Goal: Information Seeking & Learning: Learn about a topic

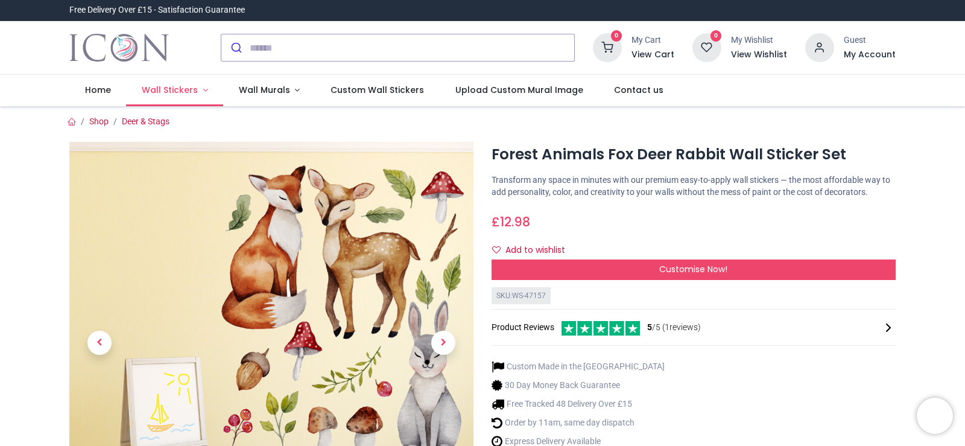
click at [182, 87] on span "Wall Stickers" at bounding box center [170, 90] width 56 height 12
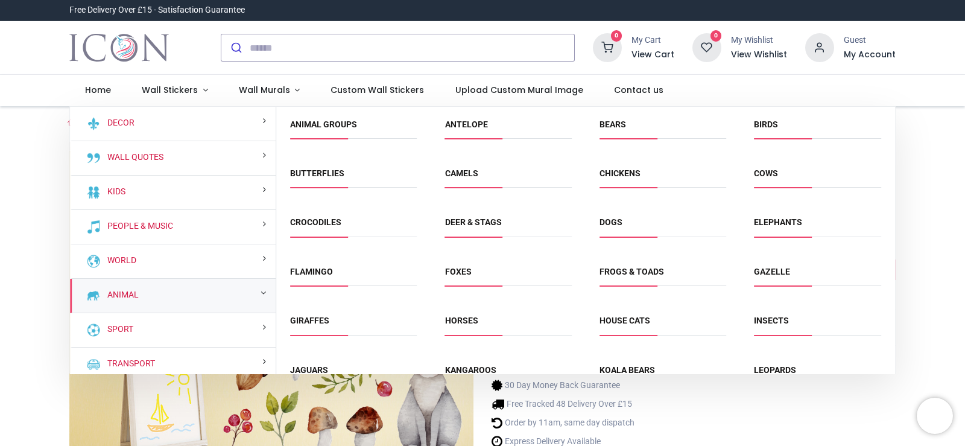
click at [165, 296] on div "Animal" at bounding box center [173, 296] width 206 height 34
click at [347, 128] on link "Animal Groups" at bounding box center [323, 124] width 67 height 10
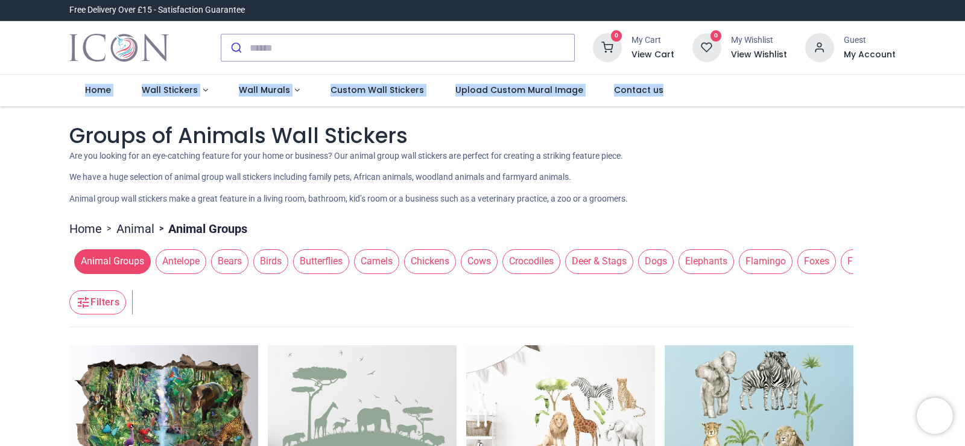
drag, startPoint x: 963, startPoint y: 71, endPoint x: 963, endPoint y: 95, distance: 24.1
click at [963, 95] on header "Free Delivery Over £15 - Satisfaction Guarantee" at bounding box center [482, 53] width 965 height 106
click at [607, 262] on span "Deer & Stags" at bounding box center [599, 261] width 68 height 24
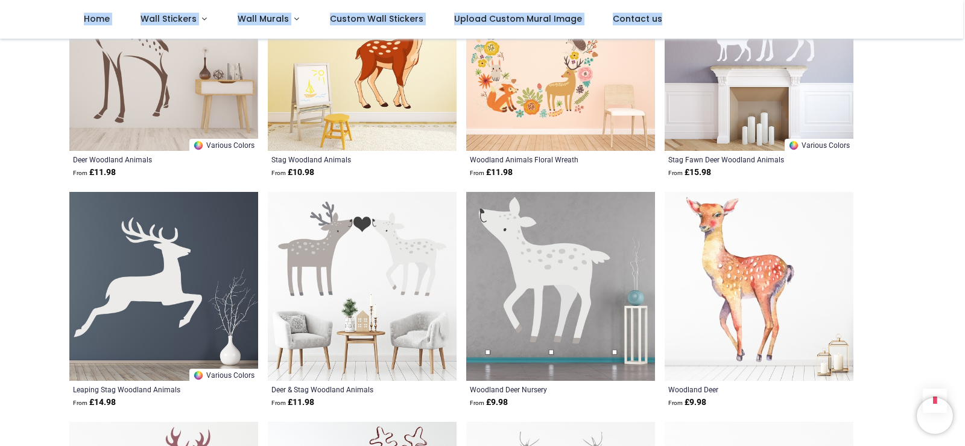
scroll to position [1259, 0]
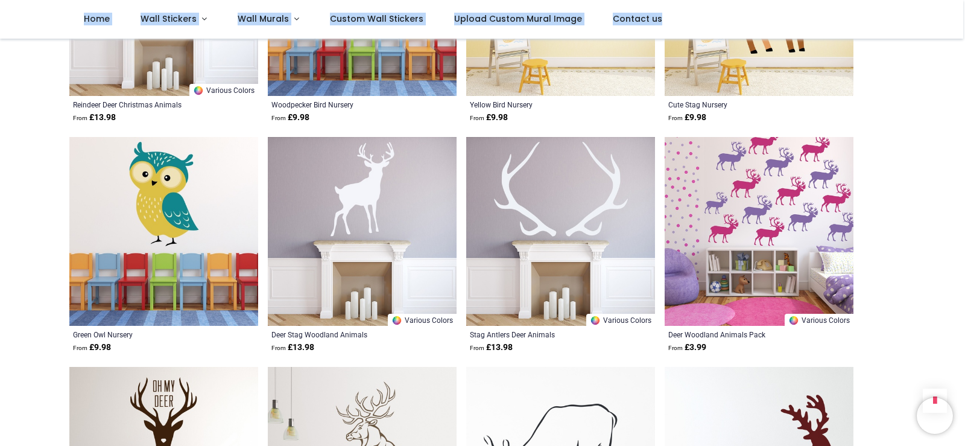
scroll to position [2489, 0]
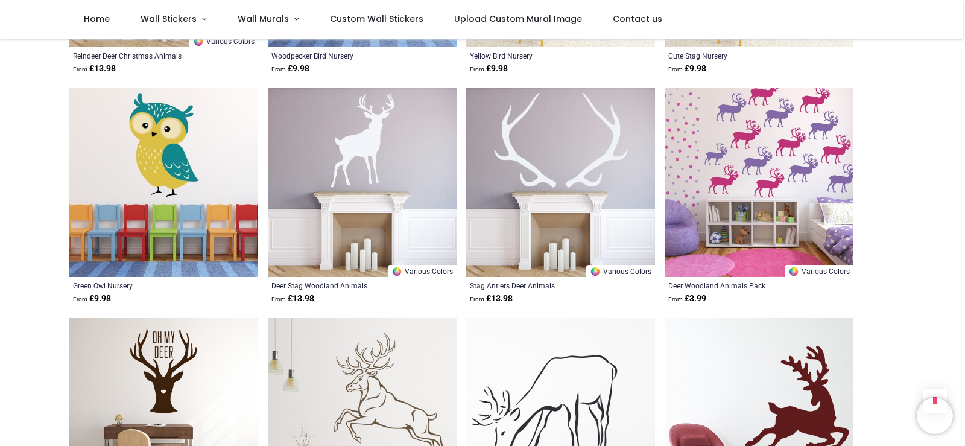
drag, startPoint x: 961, startPoint y: 317, endPoint x: 965, endPoint y: 363, distance: 46.0
click at [965, 363] on div "Login • Register Home Wall Stickers" at bounding box center [482, 223] width 965 height 446
drag, startPoint x: 963, startPoint y: 317, endPoint x: 965, endPoint y: 378, distance: 61.0
click at [965, 378] on div "Login • Register Home Wall Stickers" at bounding box center [482, 223] width 965 height 446
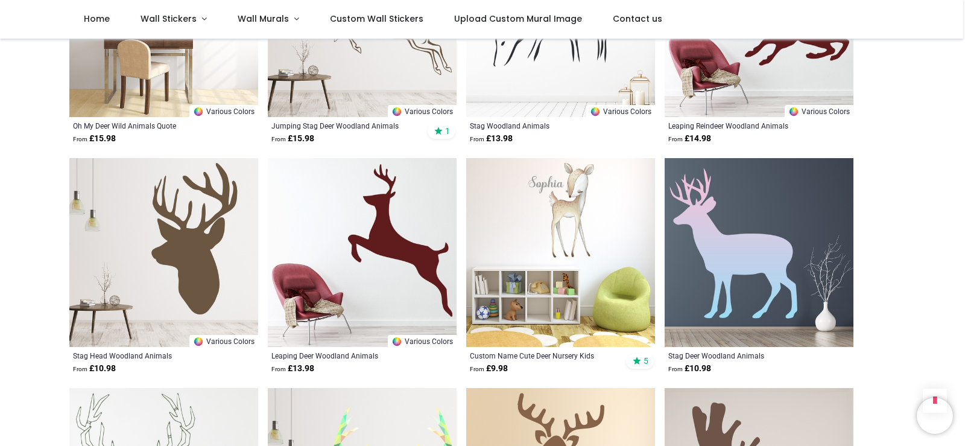
scroll to position [3269, 0]
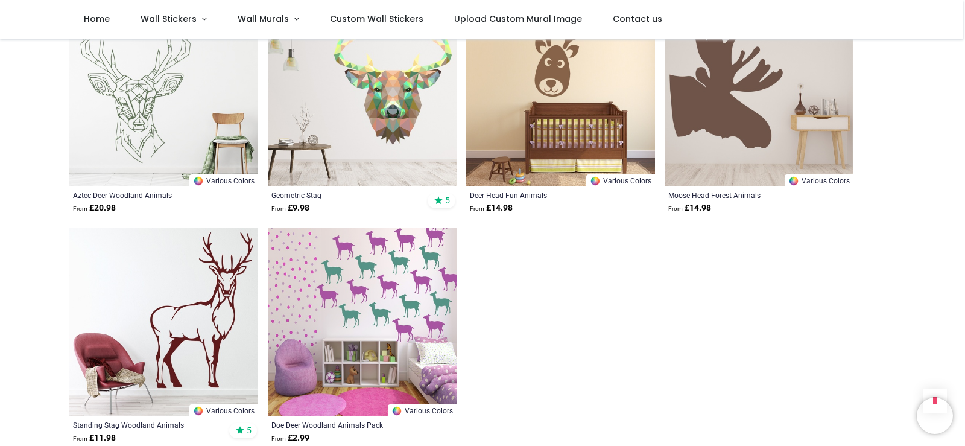
drag, startPoint x: 962, startPoint y: 384, endPoint x: 965, endPoint y: 416, distance: 32.1
click at [965, 416] on div "Login • Register Home Wall Stickers" at bounding box center [482, 223] width 965 height 446
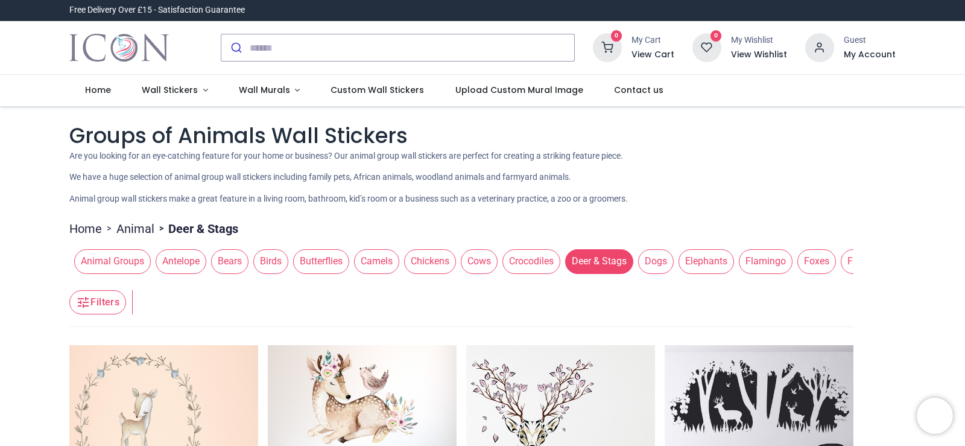
click at [90, 301] on button "Filters" at bounding box center [97, 302] width 57 height 24
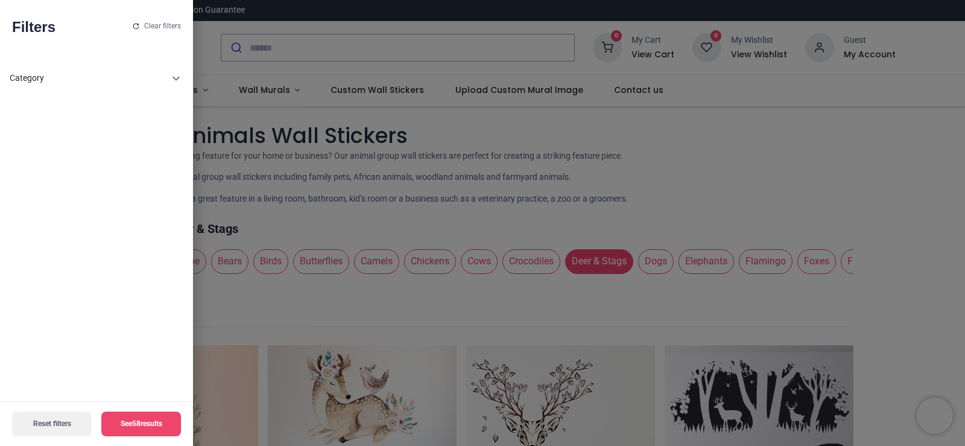
click at [176, 77] on icon at bounding box center [176, 78] width 14 height 14
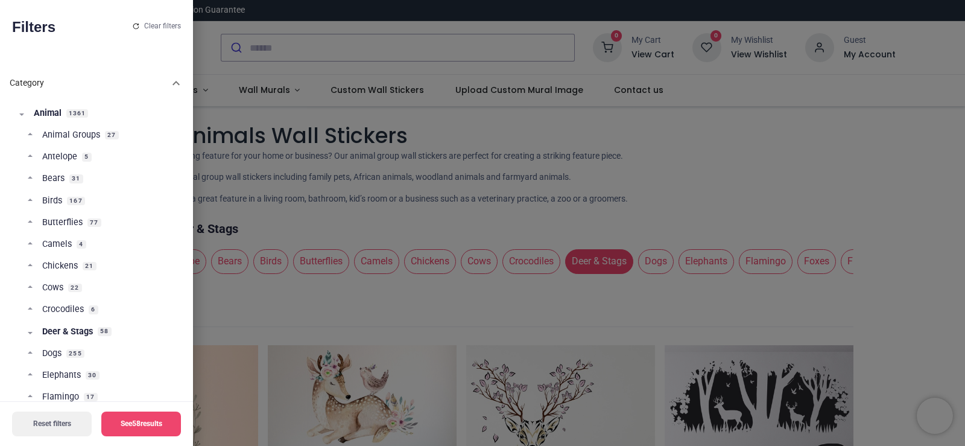
scroll to position [1, 0]
click at [192, 440] on footer "Reset filters See 58 results" at bounding box center [96, 423] width 193 height 45
click at [191, 437] on footer "Reset filters See 58 results" at bounding box center [96, 423] width 193 height 45
click at [189, 430] on footer "Reset filters See 58 results" at bounding box center [96, 423] width 193 height 45
drag, startPoint x: 189, startPoint y: 430, endPoint x: 189, endPoint y: 422, distance: 7.8
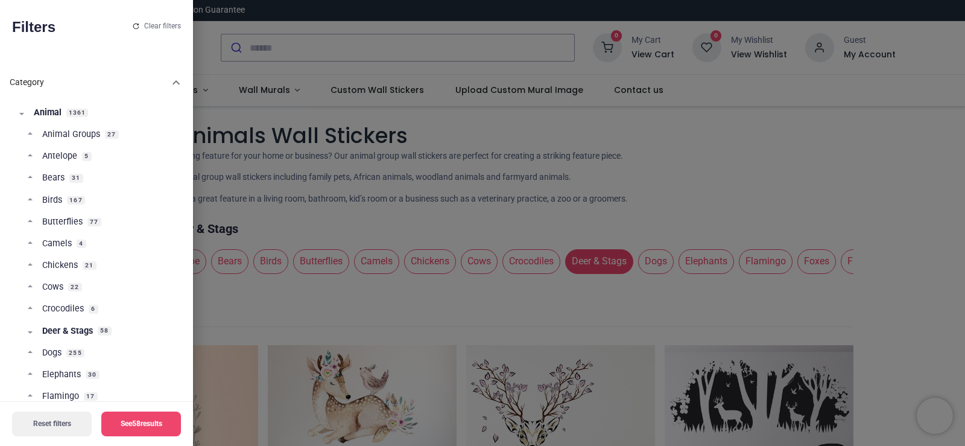
click at [189, 430] on footer "Reset filters See 58 results" at bounding box center [96, 423] width 193 height 45
click at [396, 78] on div at bounding box center [482, 223] width 965 height 446
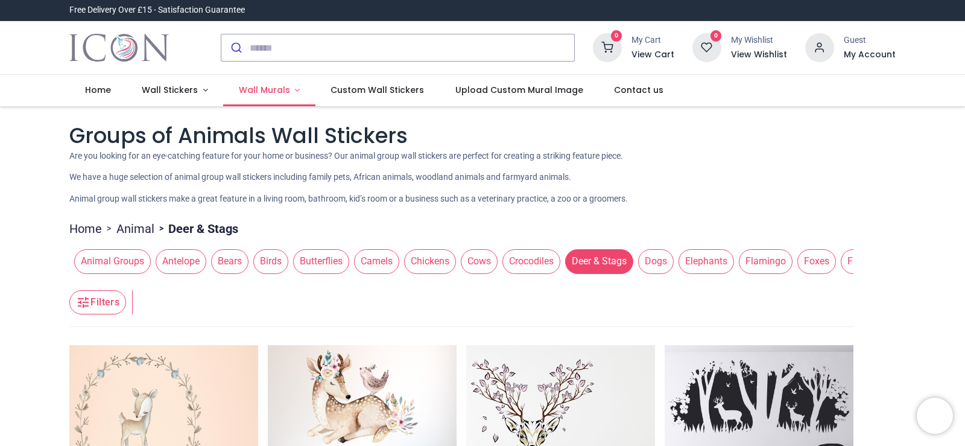
click at [264, 86] on span "Wall Murals" at bounding box center [264, 90] width 51 height 12
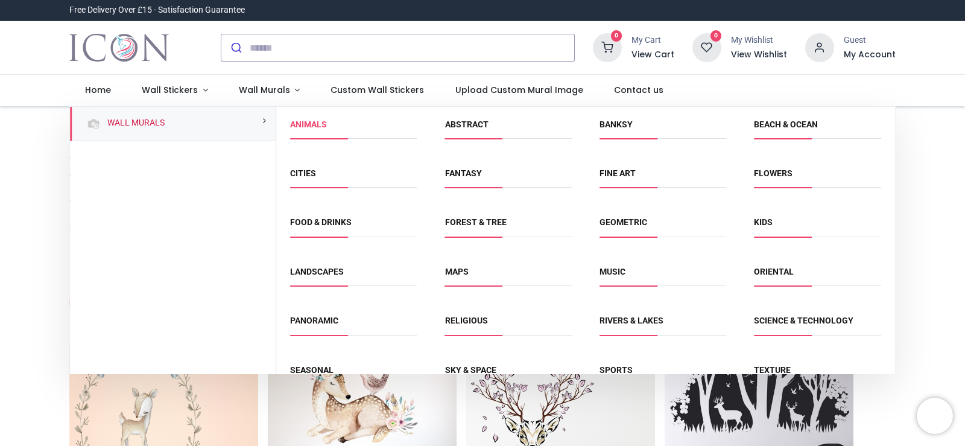
click at [308, 119] on link "Animals" at bounding box center [308, 124] width 37 height 10
click at [308, 119] on div "Pricelist : Public Pricelist Public Pricelist" at bounding box center [482, 116] width 827 height 10
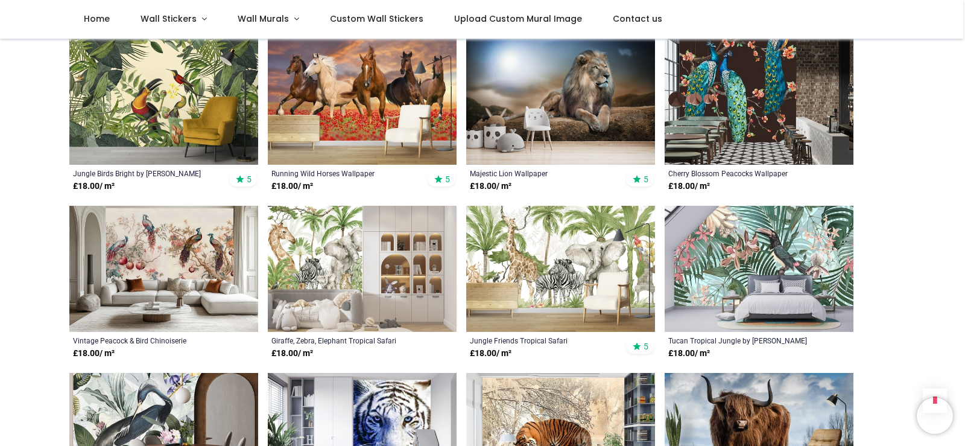
scroll to position [1052, 0]
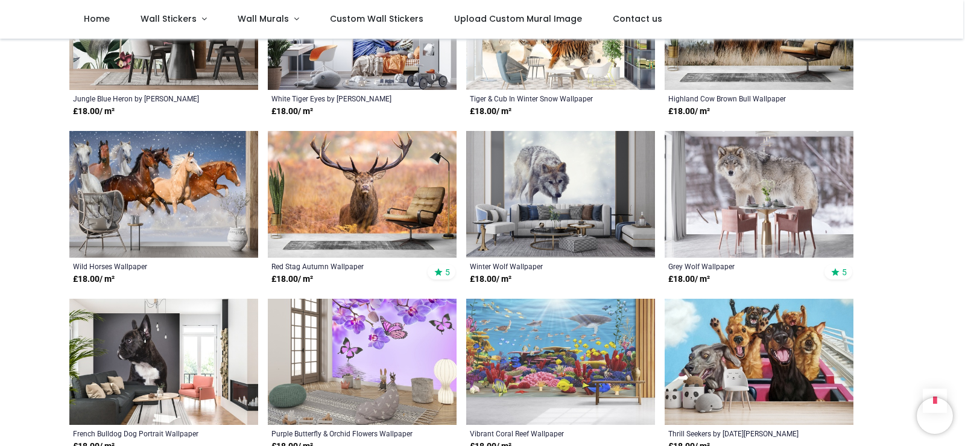
scroll to position [1317, 0]
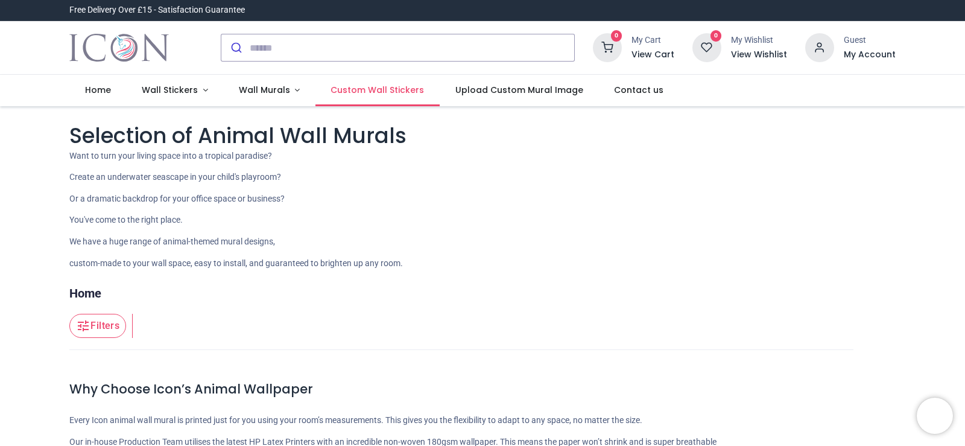
click at [354, 90] on span "Custom Wall Stickers" at bounding box center [378, 90] width 94 height 12
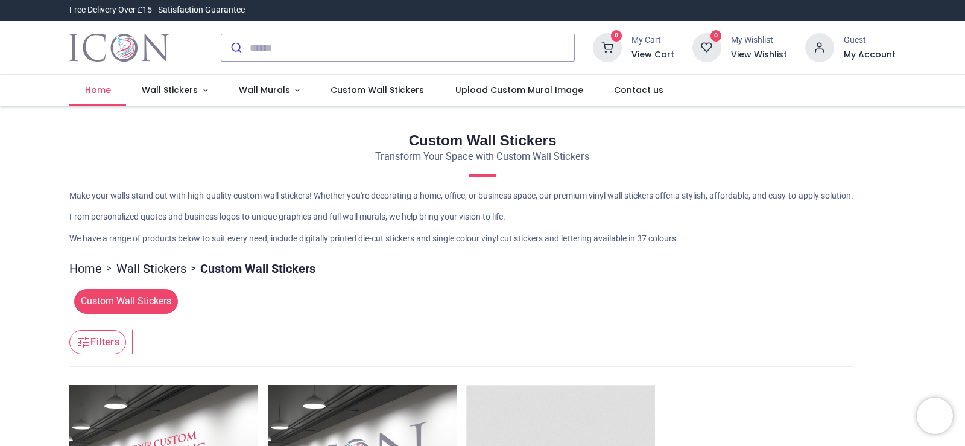
click at [98, 88] on span "Home" at bounding box center [98, 90] width 26 height 12
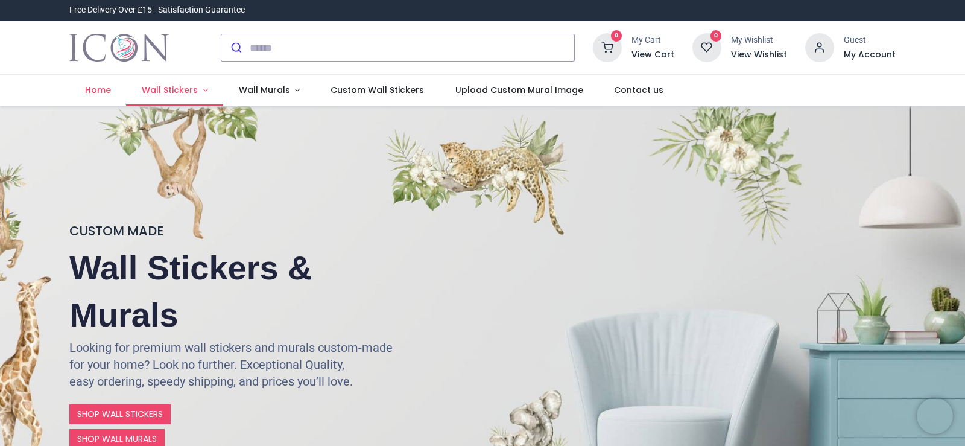
click at [171, 83] on link "Wall Stickers" at bounding box center [174, 90] width 97 height 31
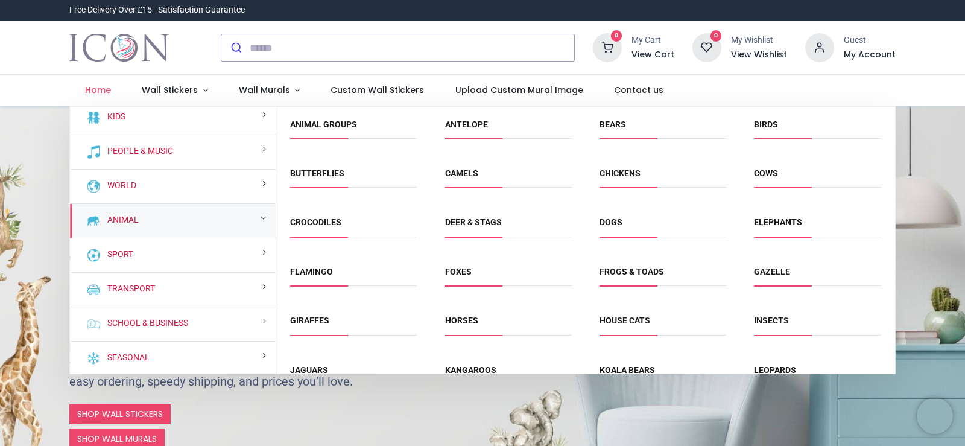
scroll to position [77, 0]
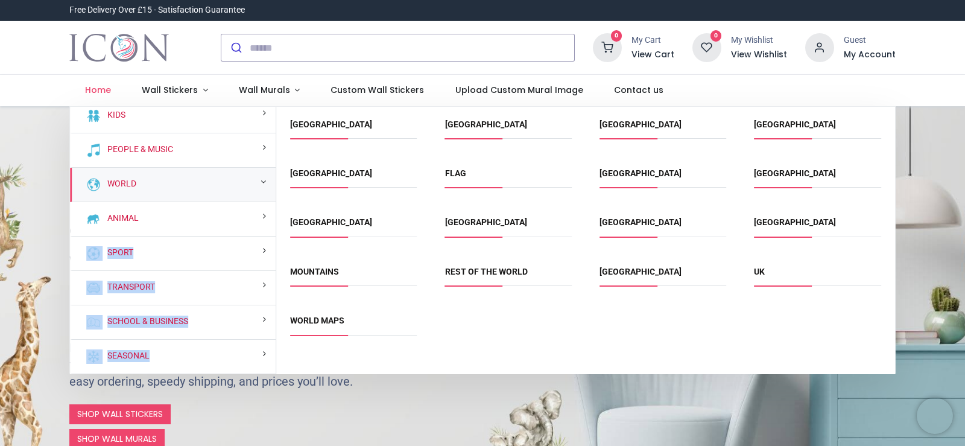
drag, startPoint x: 272, startPoint y: 214, endPoint x: 282, endPoint y: 132, distance: 82.6
click at [282, 132] on div "Decor Wall Quotes Kids People & Music World" at bounding box center [482, 240] width 825 height 267
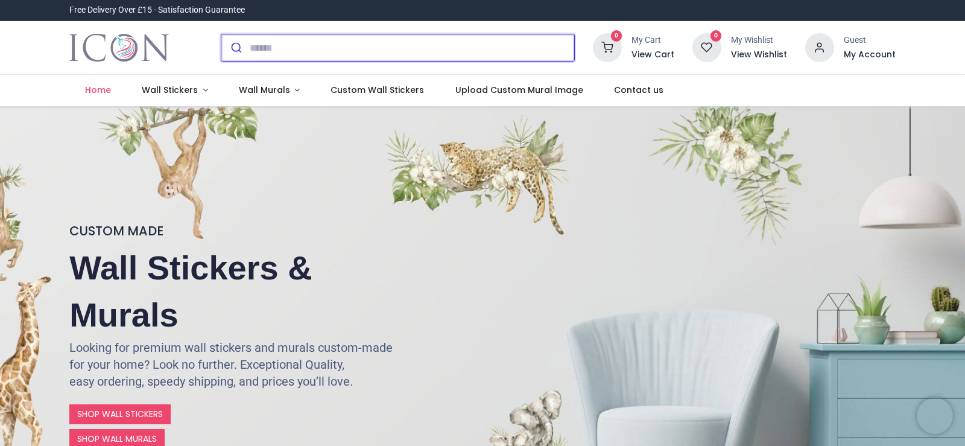
click at [275, 47] on input "search" at bounding box center [412, 47] width 325 height 27
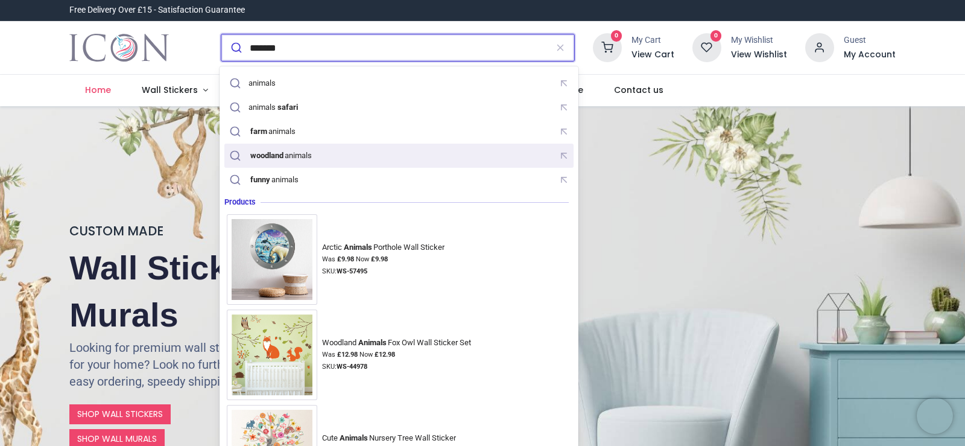
click at [291, 154] on div "woodland animals" at bounding box center [280, 156] width 63 height 10
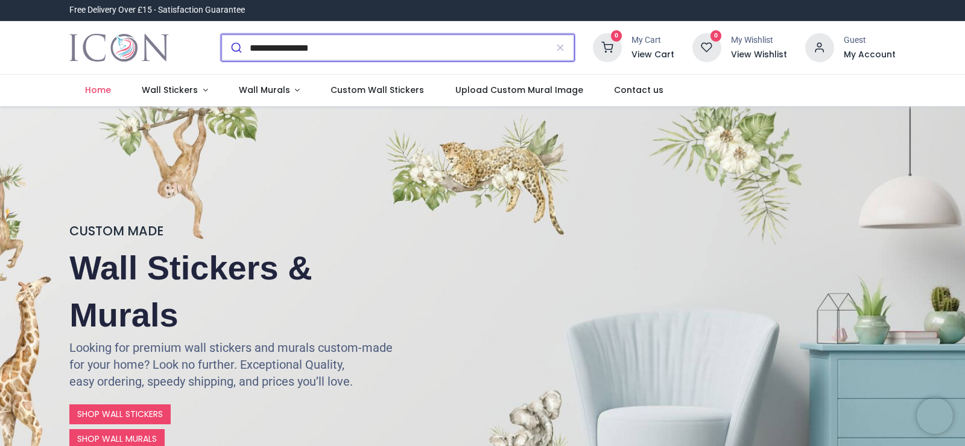
type input "**********"
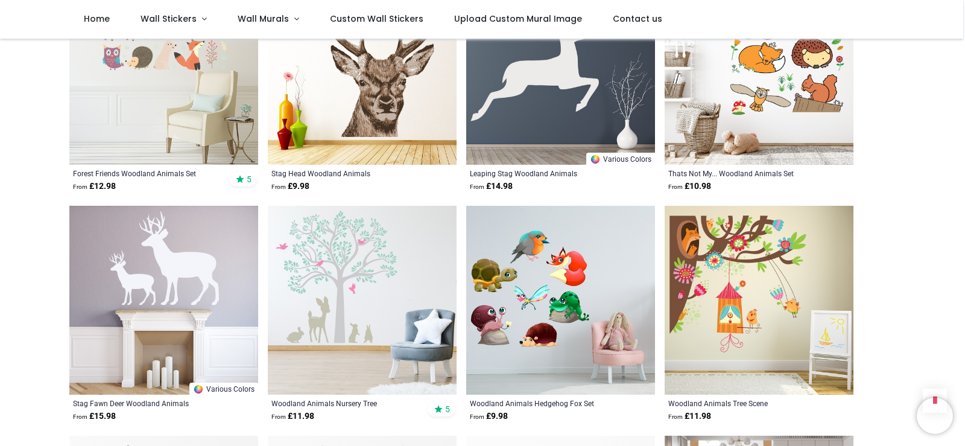
scroll to position [1137, 0]
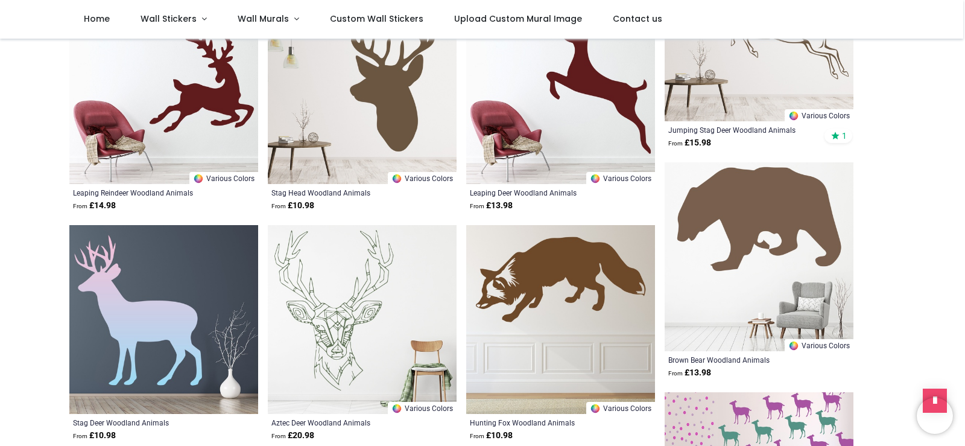
scroll to position [2387, 0]
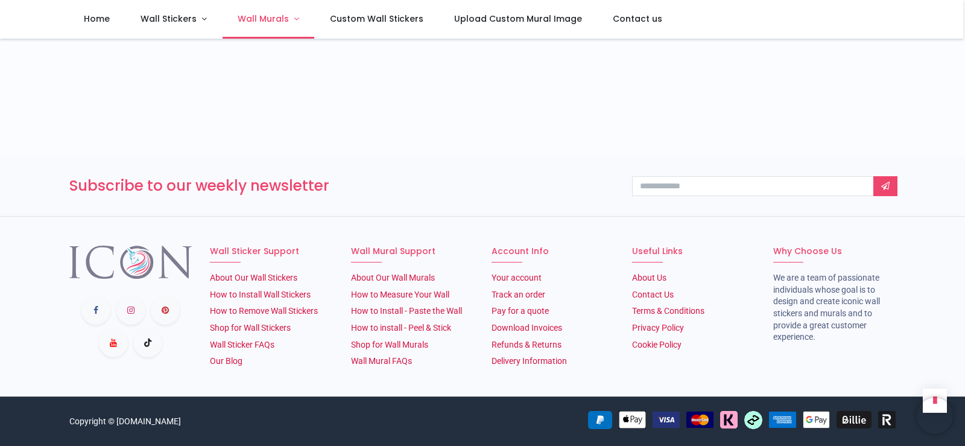
scroll to position [1861, 0]
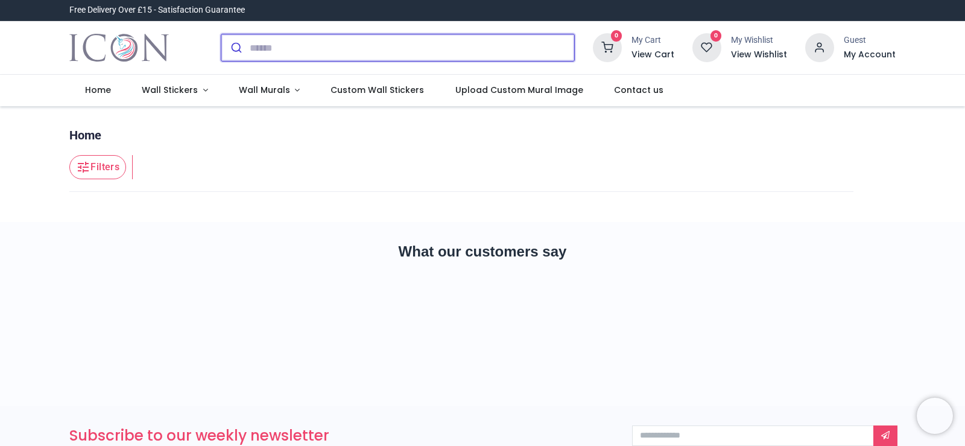
click at [250, 44] on input "search" at bounding box center [412, 47] width 325 height 27
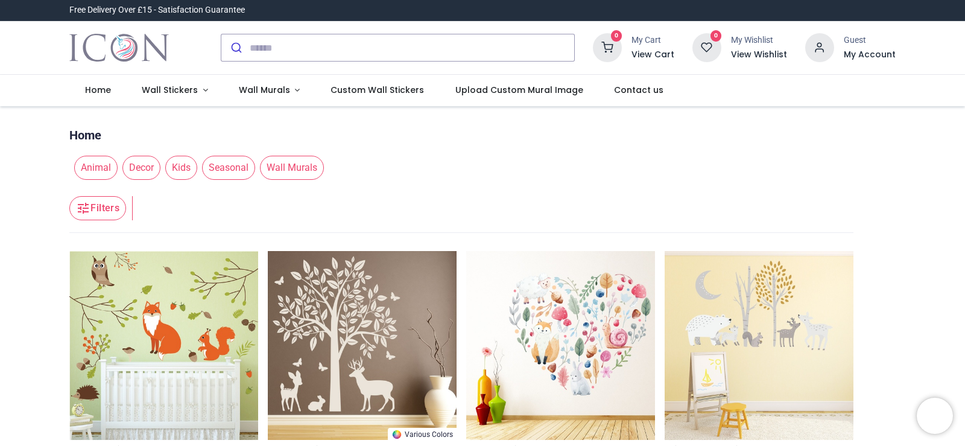
click at [98, 165] on span "Animal" at bounding box center [95, 168] width 43 height 24
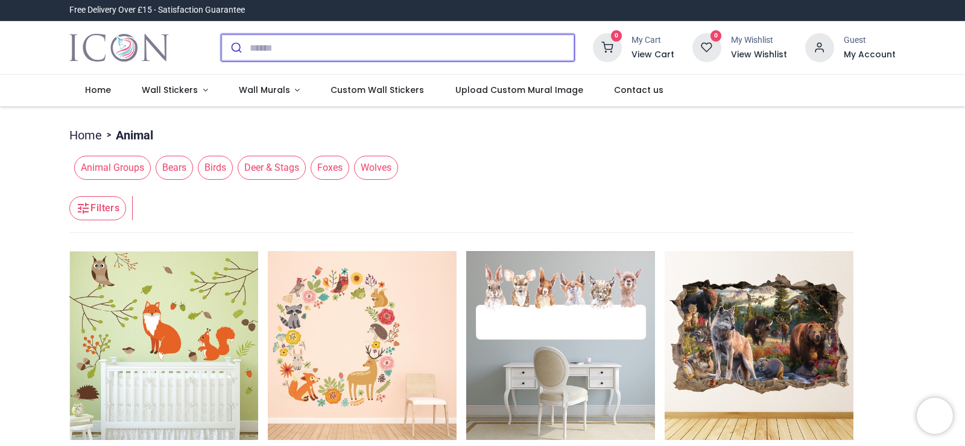
click at [250, 43] on input "search" at bounding box center [412, 47] width 325 height 27
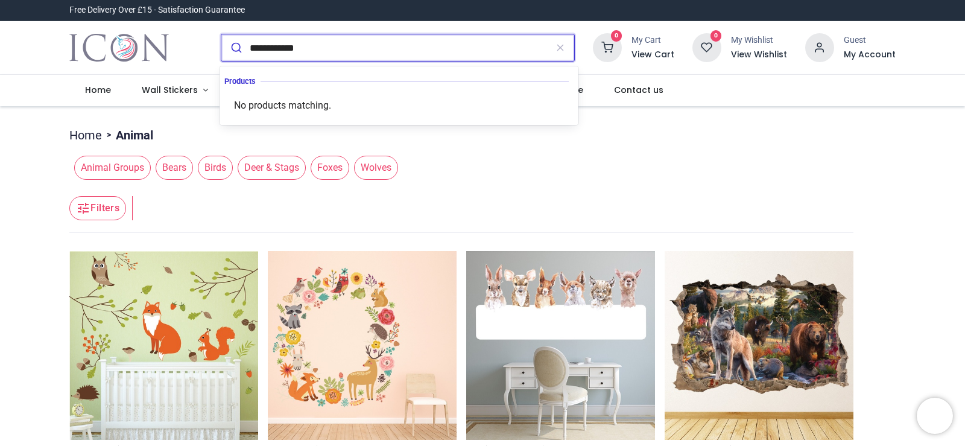
type input "**********"
click at [221, 34] on button "submit" at bounding box center [235, 47] width 28 height 27
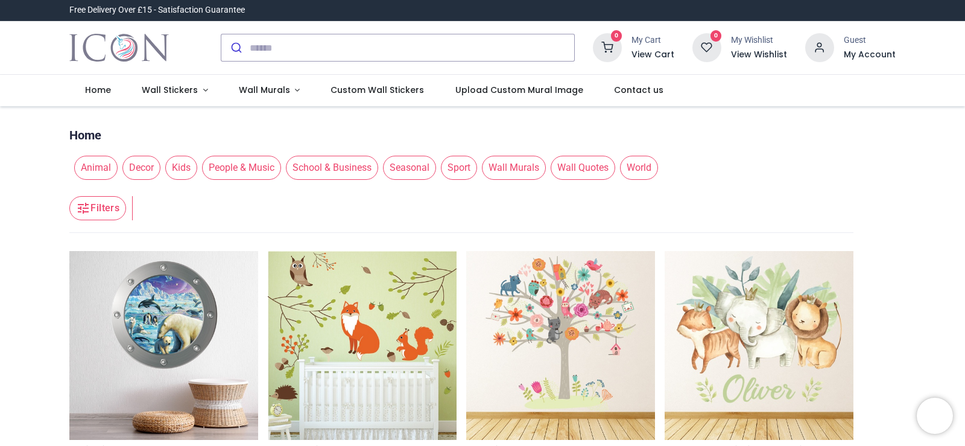
click at [962, 79] on nav "0 0 Home Wall Stickers" at bounding box center [482, 90] width 965 height 31
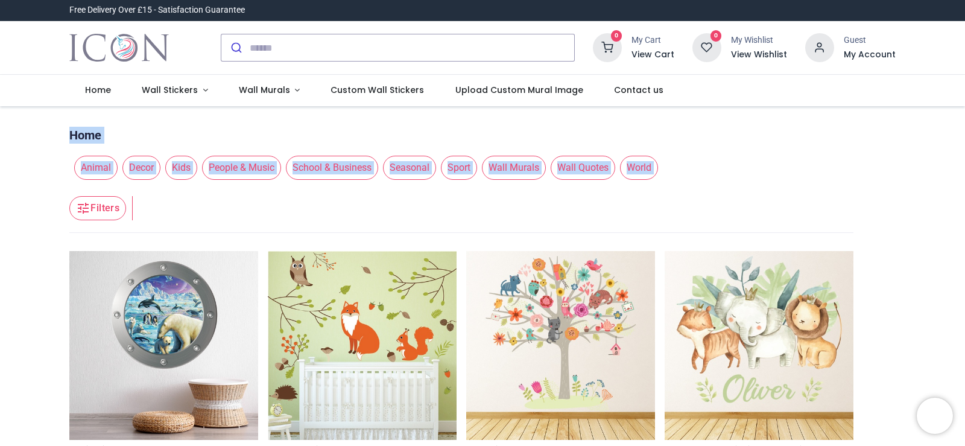
drag, startPoint x: 962, startPoint y: 79, endPoint x: 961, endPoint y: 160, distance: 80.9
click at [961, 160] on div "Login • Register Home Wall Stickers" at bounding box center [482, 223] width 965 height 446
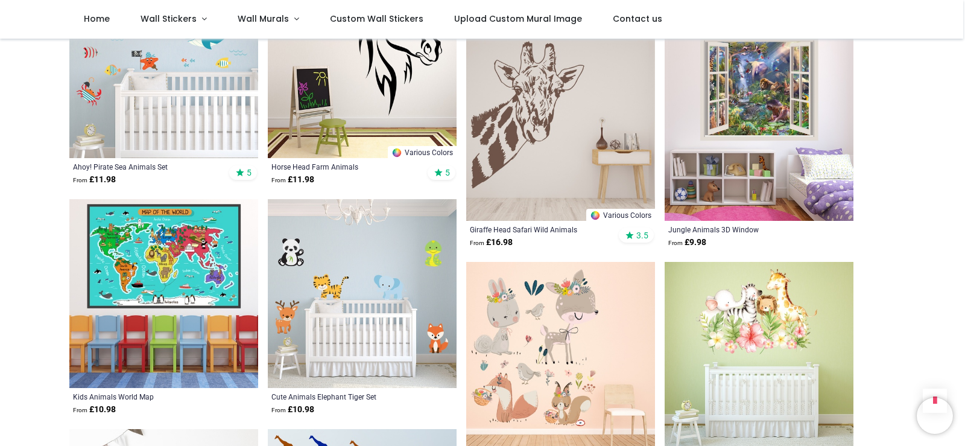
scroll to position [1106, 0]
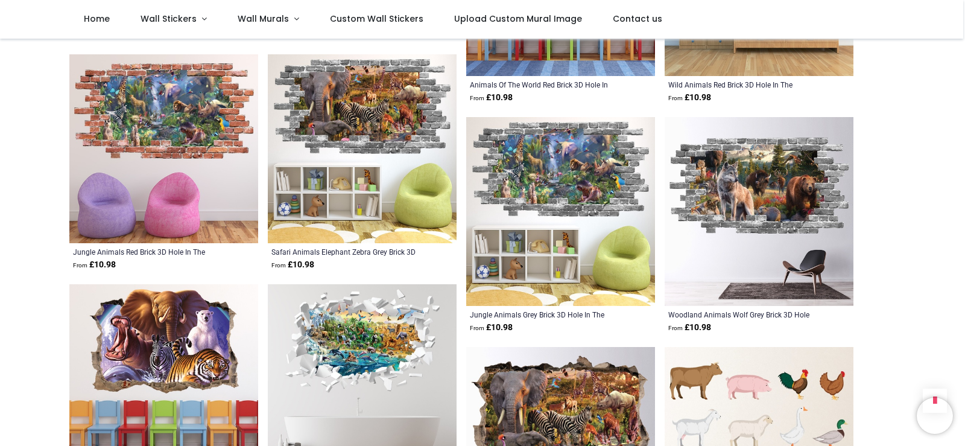
scroll to position [2440, 0]
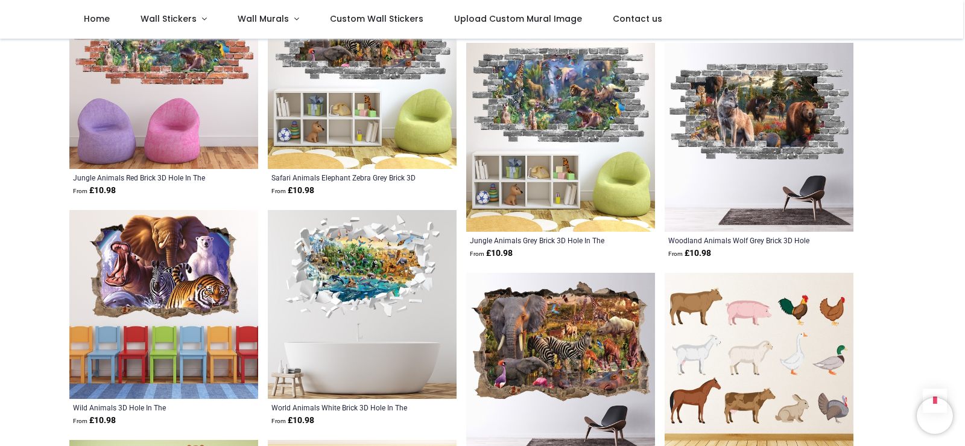
drag, startPoint x: 963, startPoint y: 320, endPoint x: 965, endPoint y: 389, distance: 69.4
click at [965, 389] on div "Login • Register Home Wall Stickers" at bounding box center [482, 223] width 965 height 446
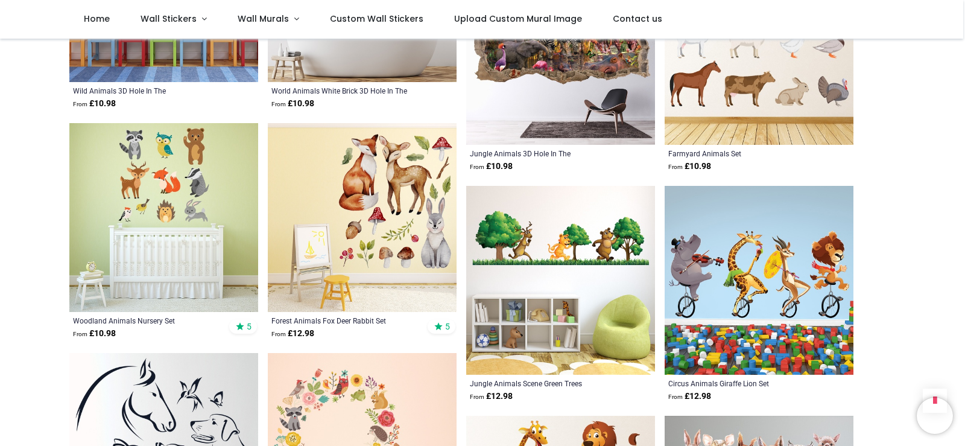
scroll to position [2763, 0]
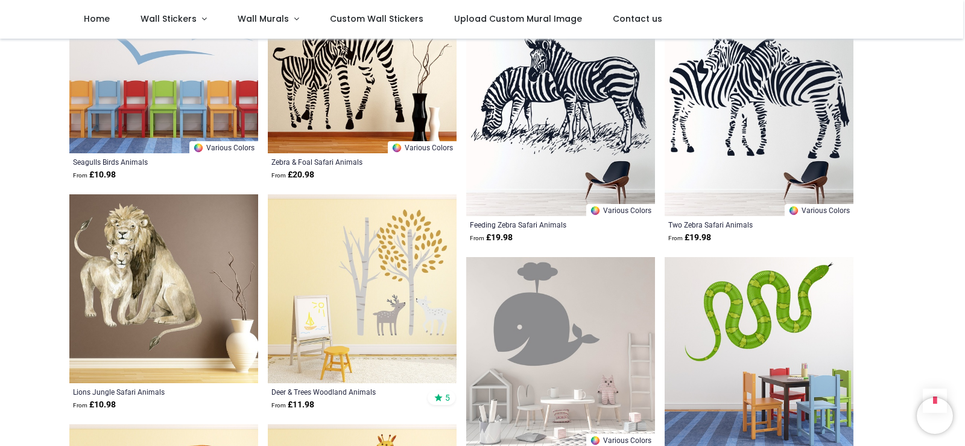
scroll to position [4242, 0]
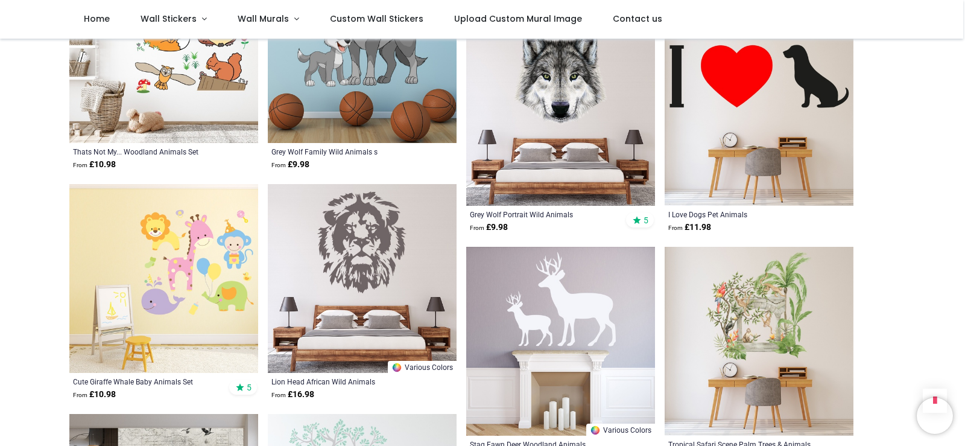
scroll to position [5741, 0]
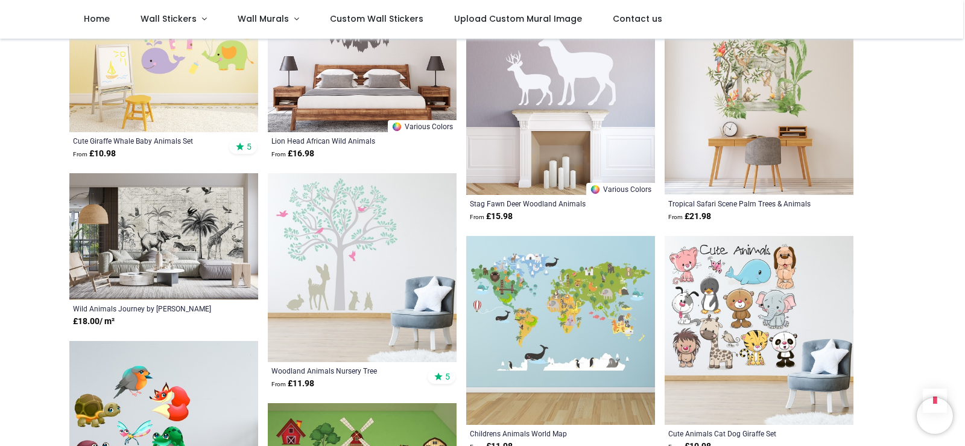
scroll to position [6268, 0]
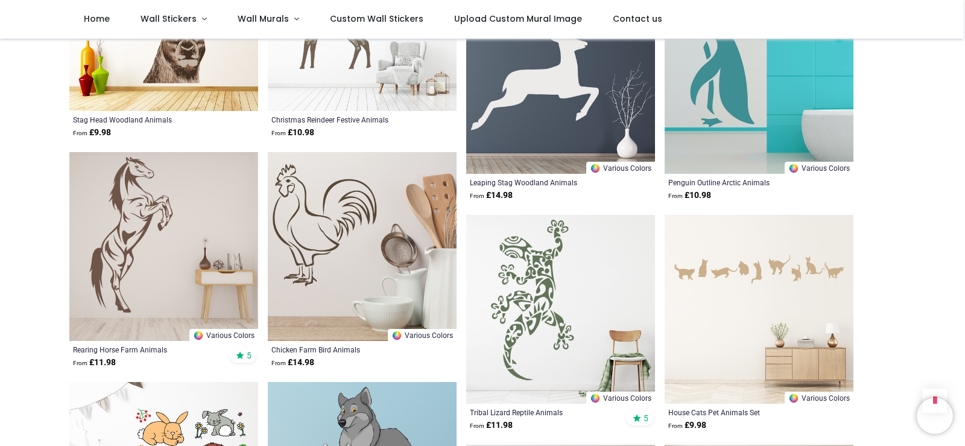
scroll to position [5138, 0]
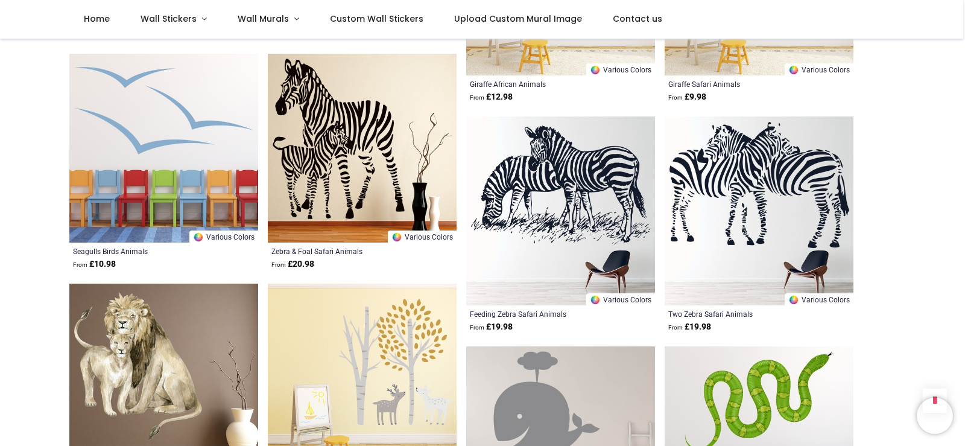
scroll to position [3993, 0]
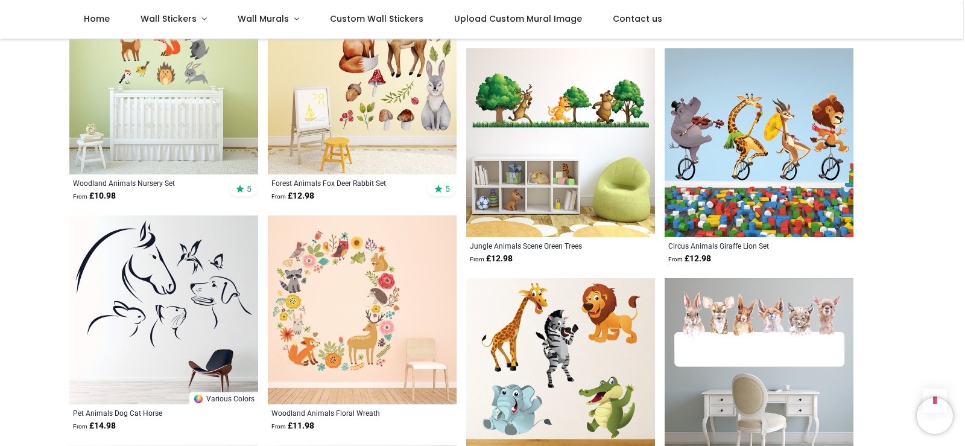
scroll to position [2787, 0]
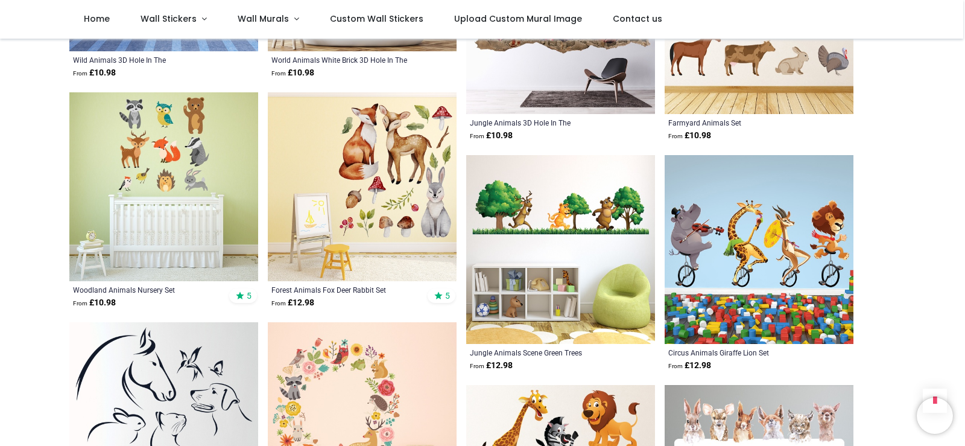
click at [352, 197] on img at bounding box center [362, 186] width 189 height 189
